Goal: Find specific page/section: Find specific page/section

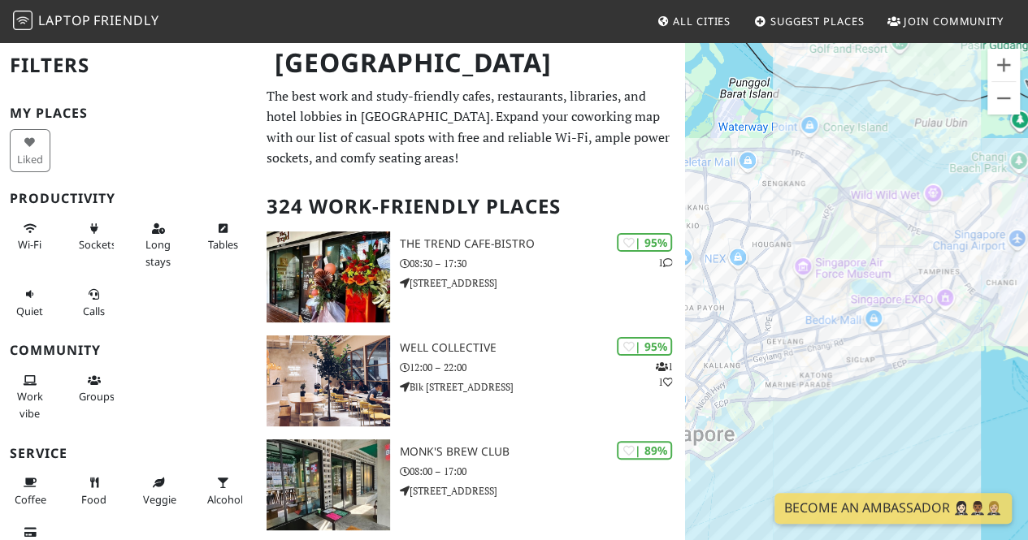
drag, startPoint x: 827, startPoint y: 292, endPoint x: 918, endPoint y: 338, distance: 102.1
click at [918, 338] on div at bounding box center [856, 311] width 343 height 540
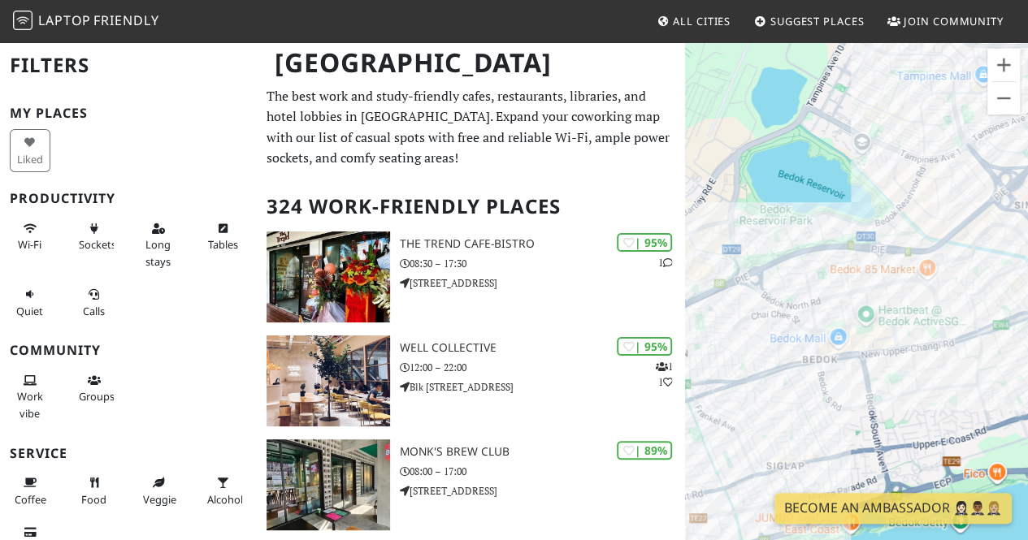
drag, startPoint x: 847, startPoint y: 347, endPoint x: 962, endPoint y: 407, distance: 130.1
click at [962, 407] on div at bounding box center [856, 311] width 343 height 540
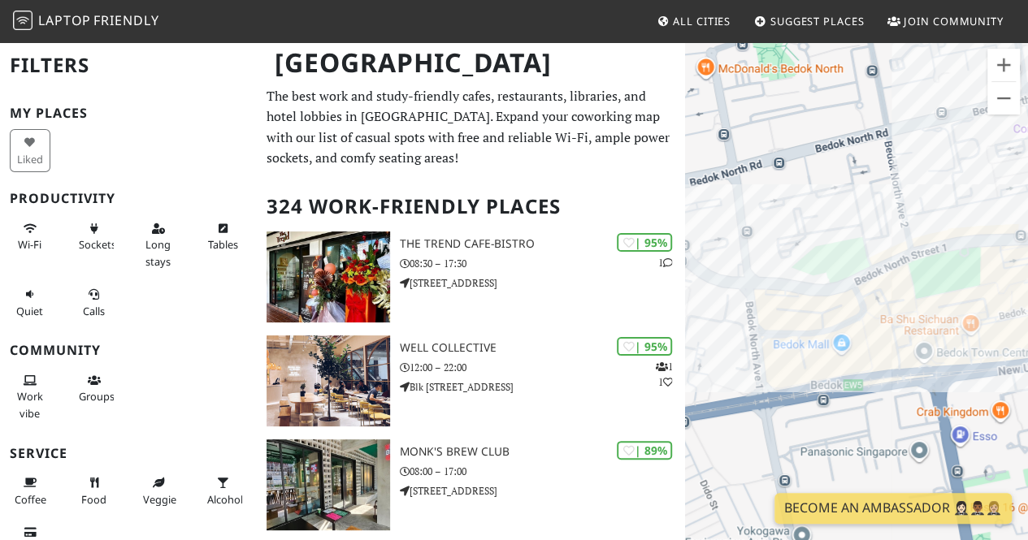
drag, startPoint x: 924, startPoint y: 405, endPoint x: 762, endPoint y: 433, distance: 165.0
click at [762, 433] on div at bounding box center [856, 311] width 343 height 540
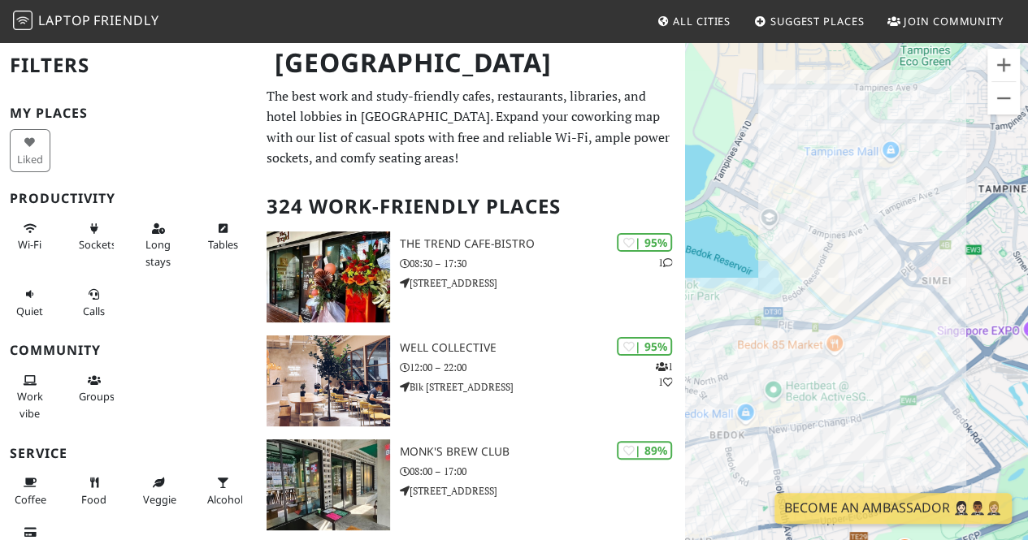
drag, startPoint x: 945, startPoint y: 288, endPoint x: 799, endPoint y: 406, distance: 188.4
click at [799, 406] on div at bounding box center [856, 311] width 343 height 540
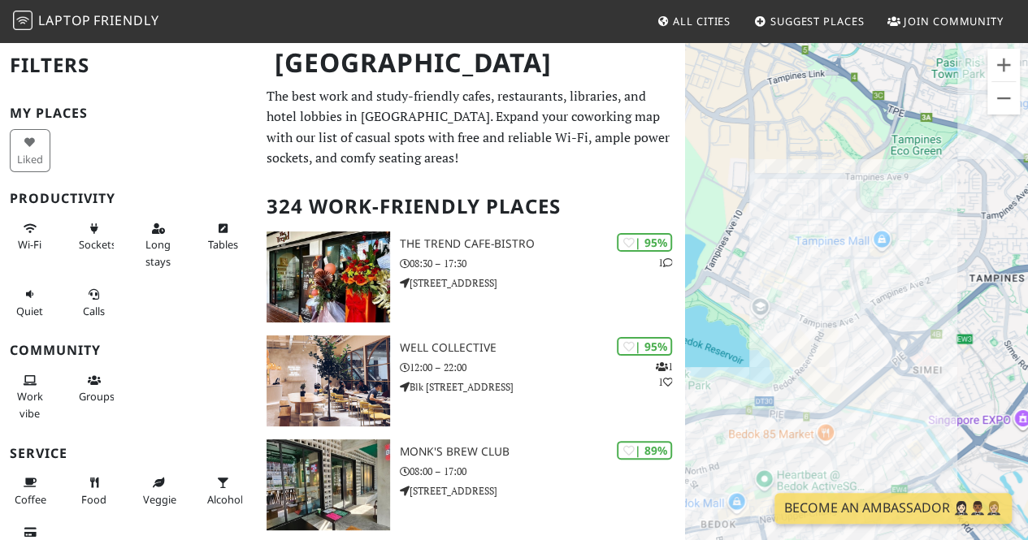
drag, startPoint x: 889, startPoint y: 209, endPoint x: 892, endPoint y: 308, distance: 99.2
click at [892, 308] on div at bounding box center [856, 311] width 343 height 540
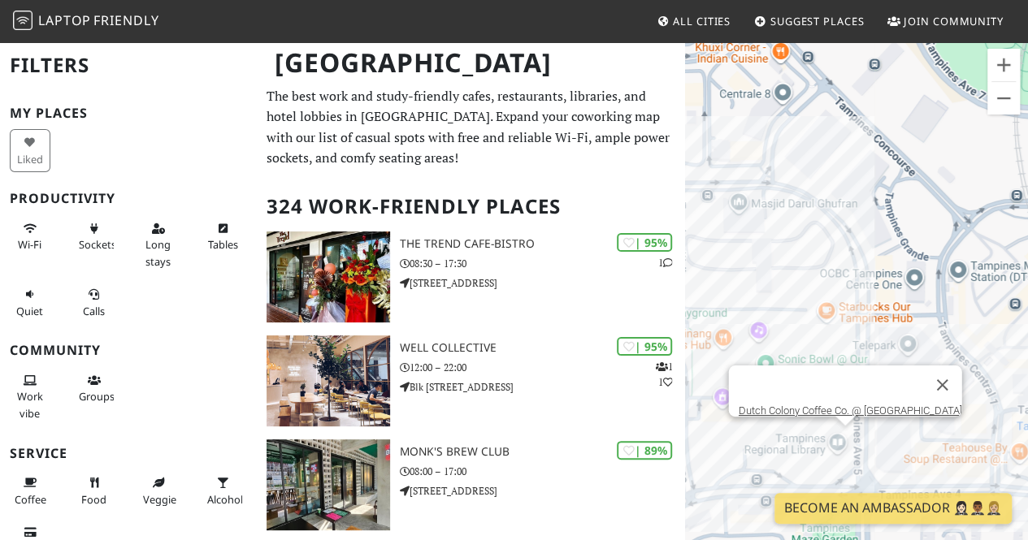
click at [844, 444] on div "Dutch Colony Coffee Co. @ [GEOGRAPHIC_DATA]" at bounding box center [856, 311] width 343 height 540
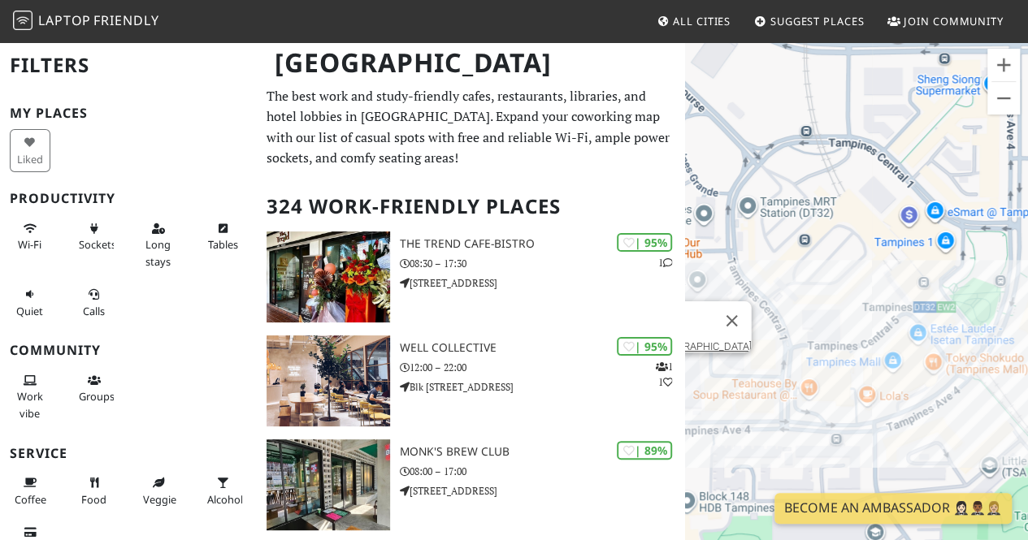
drag, startPoint x: 980, startPoint y: 461, endPoint x: 768, endPoint y: 396, distance: 221.9
click at [768, 396] on div "Dutch Colony Coffee Co. @ [GEOGRAPHIC_DATA]" at bounding box center [856, 311] width 343 height 540
click at [832, 369] on div "Dutch Colony Coffee Co. @ Tampines Walk Starbucks @ Century Square" at bounding box center [856, 311] width 343 height 540
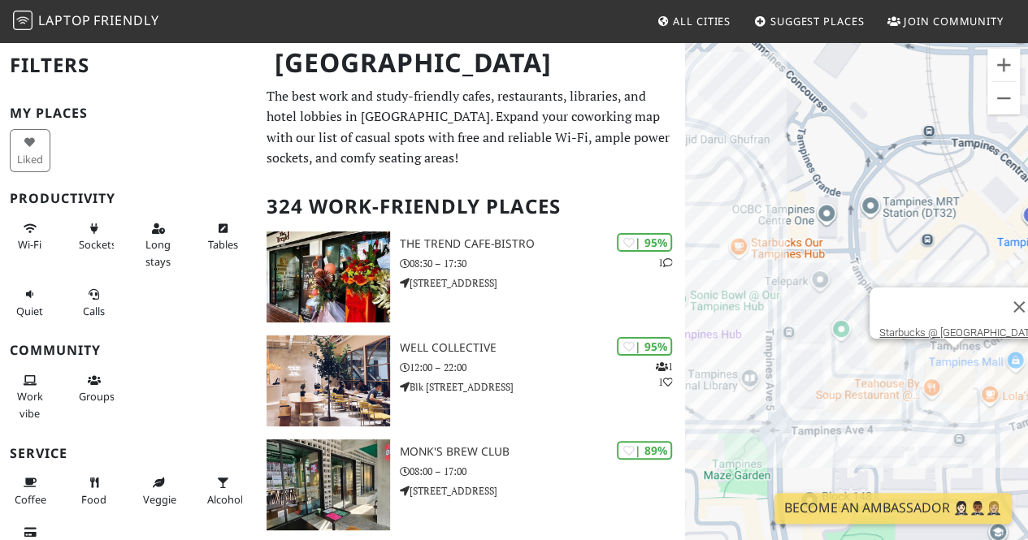
drag, startPoint x: 816, startPoint y: 398, endPoint x: 940, endPoint y: 398, distance: 124.4
click at [940, 398] on div "Starbucks @ [GEOGRAPHIC_DATA]" at bounding box center [856, 311] width 343 height 540
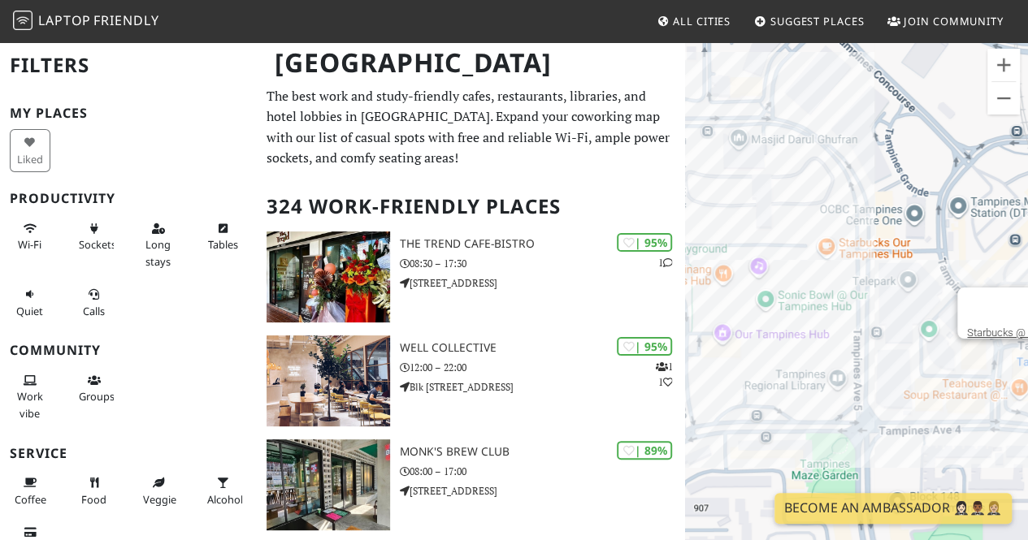
click at [825, 378] on div "Starbucks @ [GEOGRAPHIC_DATA]" at bounding box center [856, 311] width 343 height 540
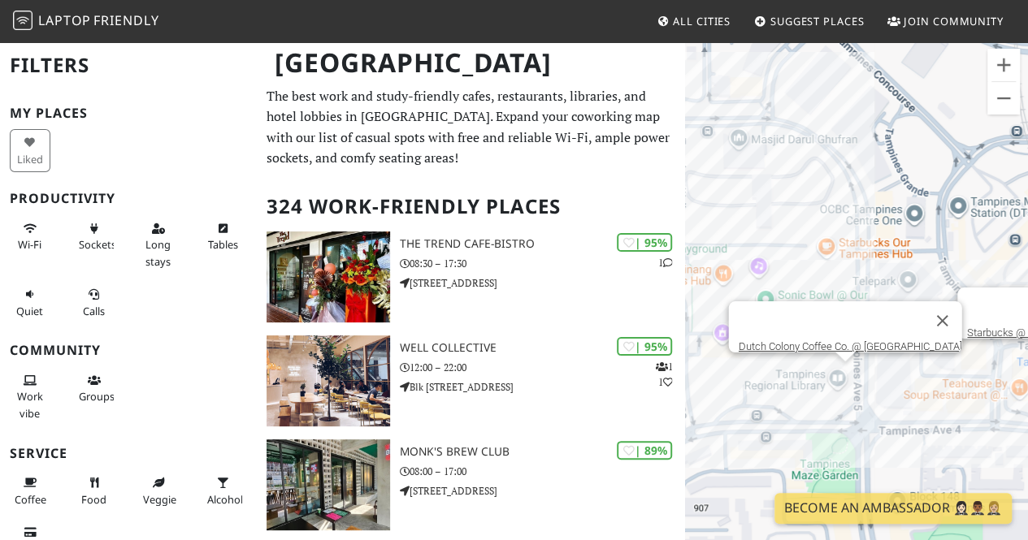
click at [846, 376] on div "Starbucks @ Century Square Dutch Colony Coffee Co. @ Tampines Walk" at bounding box center [856, 311] width 343 height 540
click at [855, 341] on link "Dutch Colony Coffee Co. @ [GEOGRAPHIC_DATA]" at bounding box center [851, 347] width 224 height 12
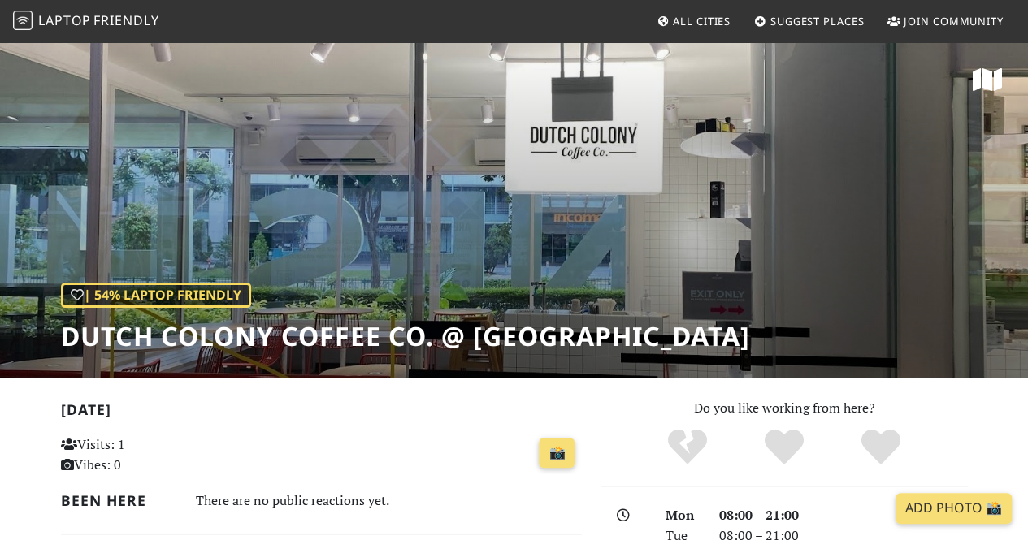
scroll to position [406, 0]
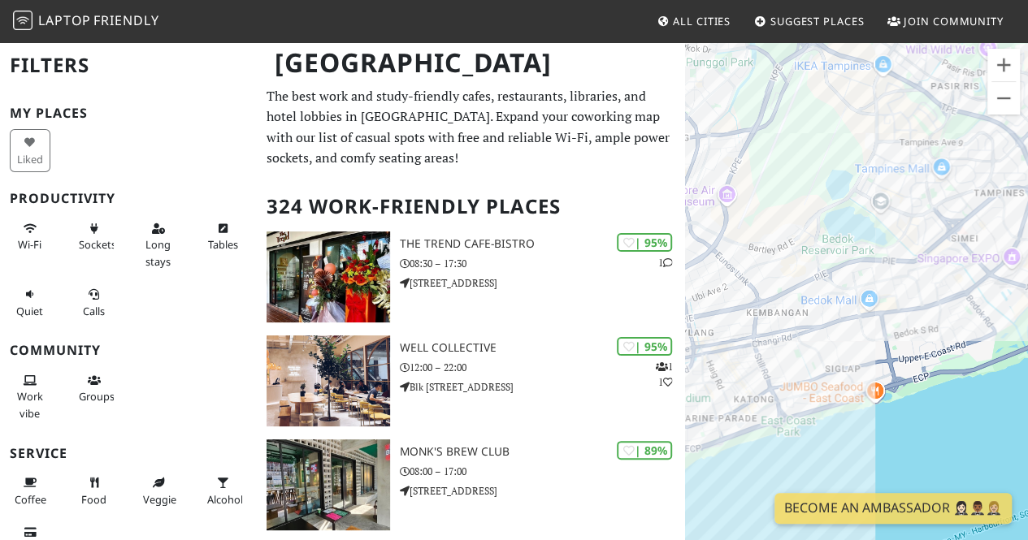
drag, startPoint x: 892, startPoint y: 331, endPoint x: 904, endPoint y: 428, distance: 97.4
click at [904, 428] on div at bounding box center [856, 311] width 343 height 540
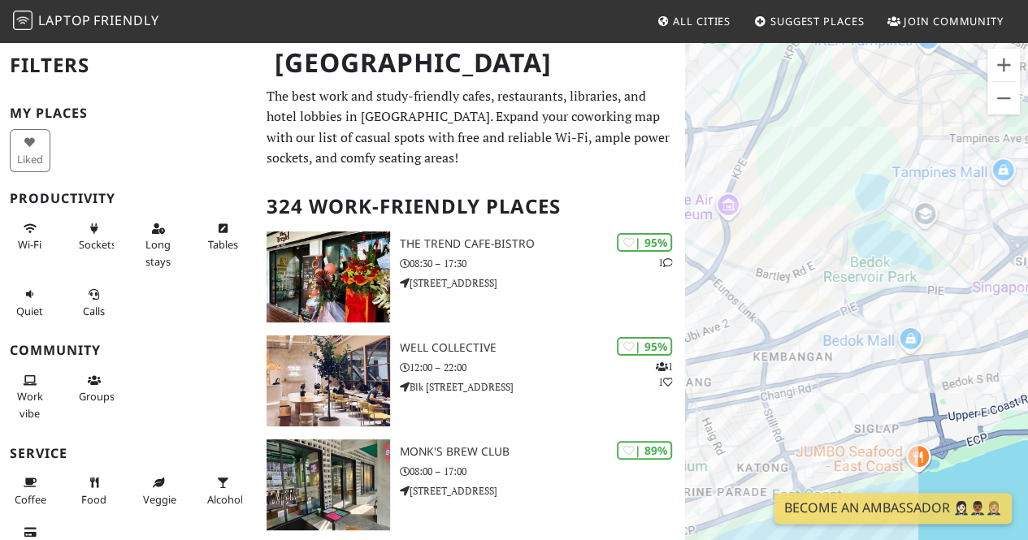
drag, startPoint x: 833, startPoint y: 268, endPoint x: 901, endPoint y: 300, distance: 74.5
click at [901, 300] on div at bounding box center [856, 311] width 343 height 540
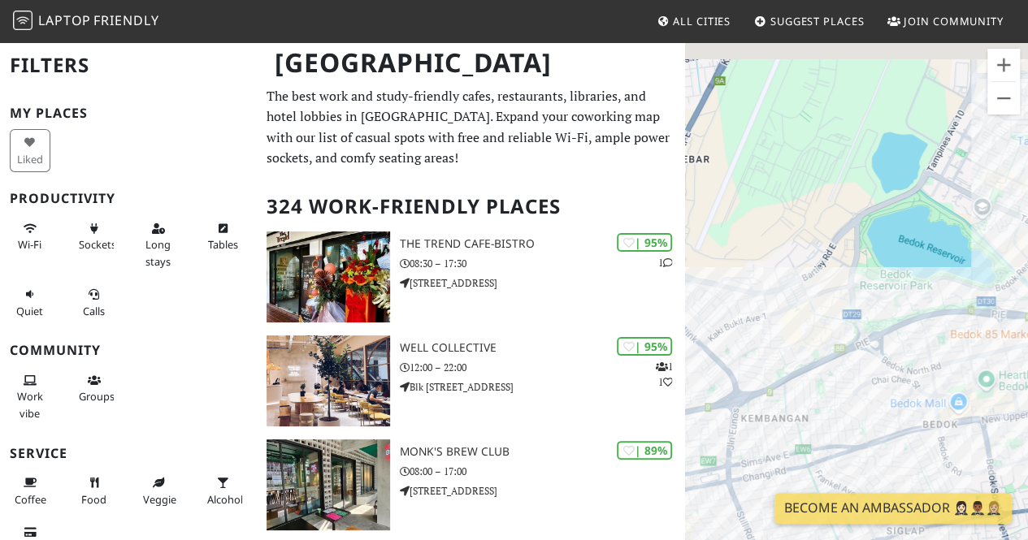
drag, startPoint x: 888, startPoint y: 344, endPoint x: 943, endPoint y: 397, distance: 77.0
click at [943, 397] on div at bounding box center [856, 311] width 343 height 540
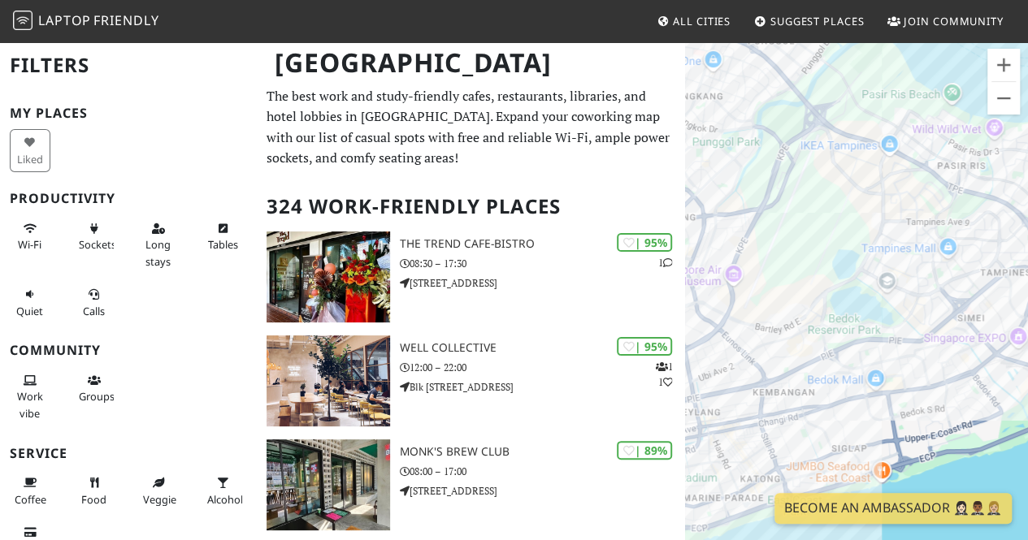
drag, startPoint x: 936, startPoint y: 389, endPoint x: 831, endPoint y: 352, distance: 111.0
click at [838, 356] on div at bounding box center [856, 311] width 343 height 540
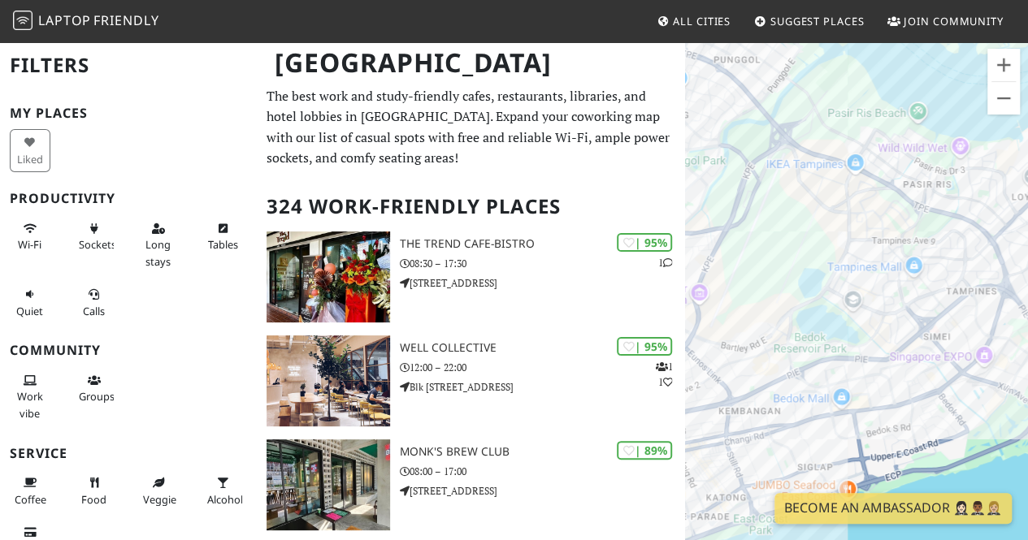
drag, startPoint x: 925, startPoint y: 279, endPoint x: 898, endPoint y: 332, distance: 60.0
click at [898, 332] on div at bounding box center [856, 311] width 343 height 540
